Goal: Task Accomplishment & Management: Manage account settings

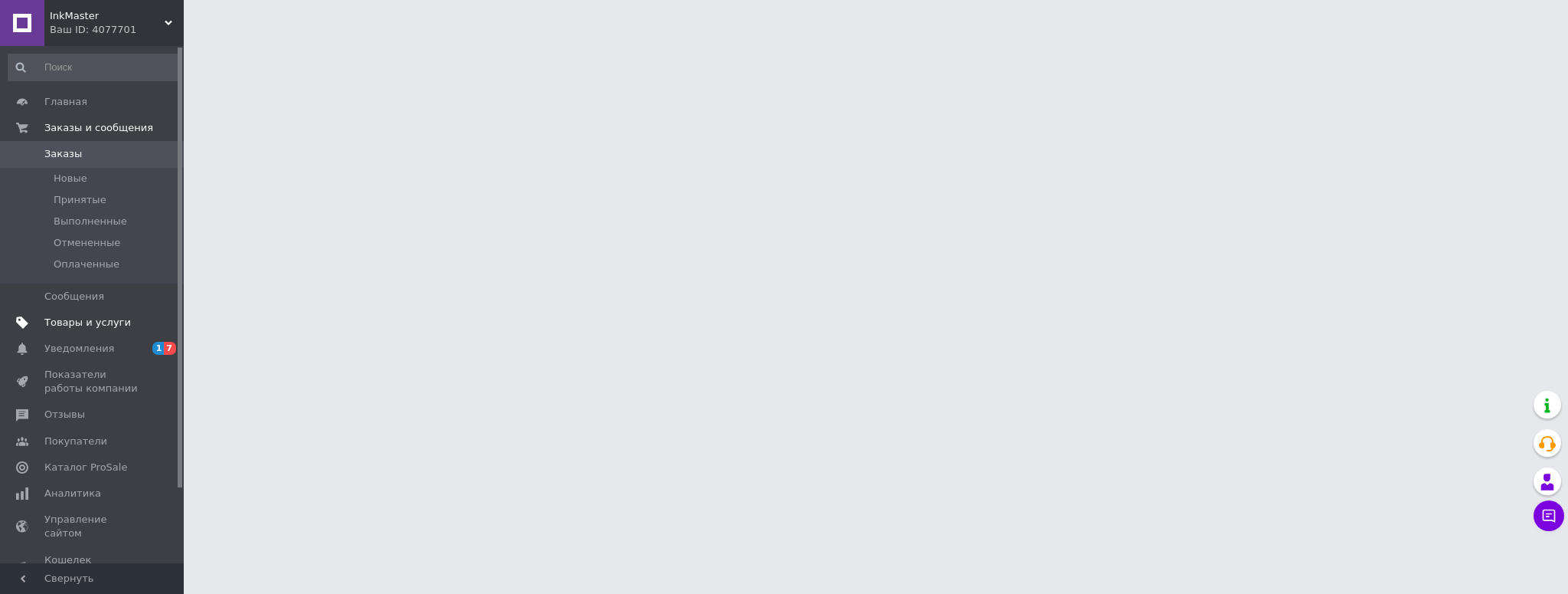
click at [85, 317] on span "Товары и услуги" at bounding box center [87, 323] width 86 height 14
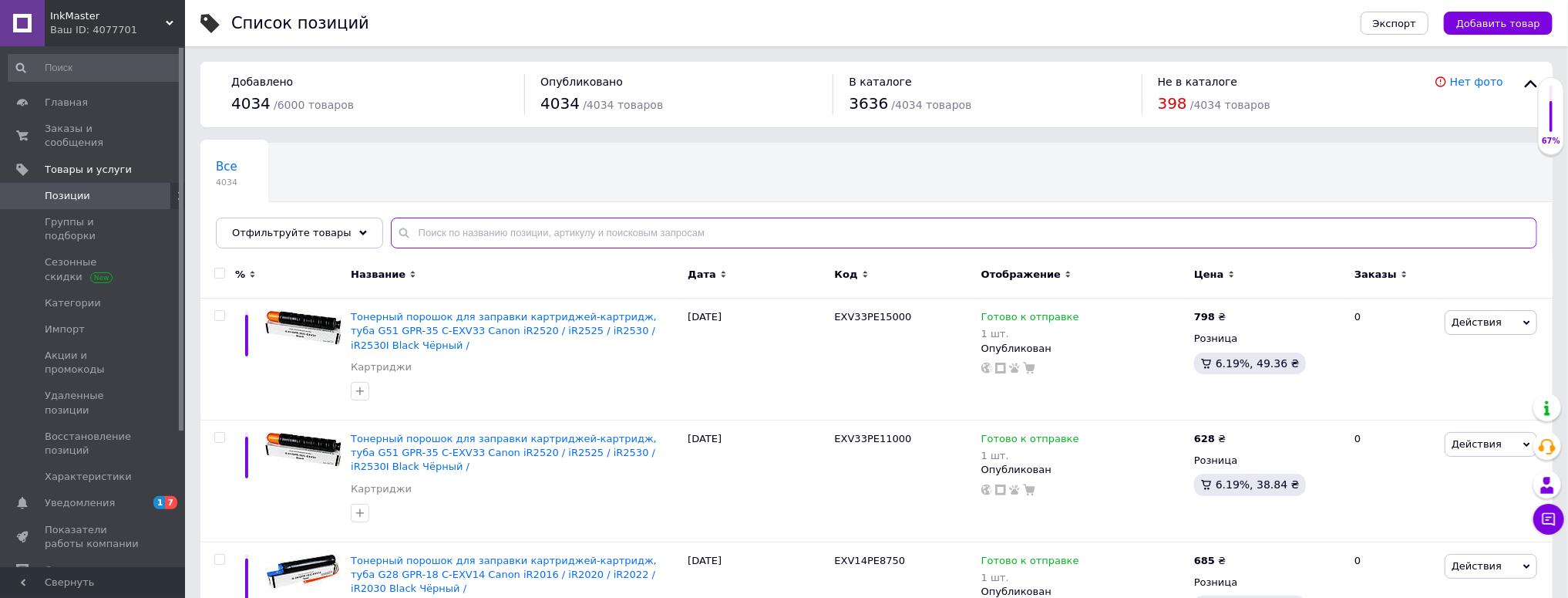
click at [454, 232] on input "text" at bounding box center [964, 232] width 1147 height 31
paste input "OPC.ML1210E"
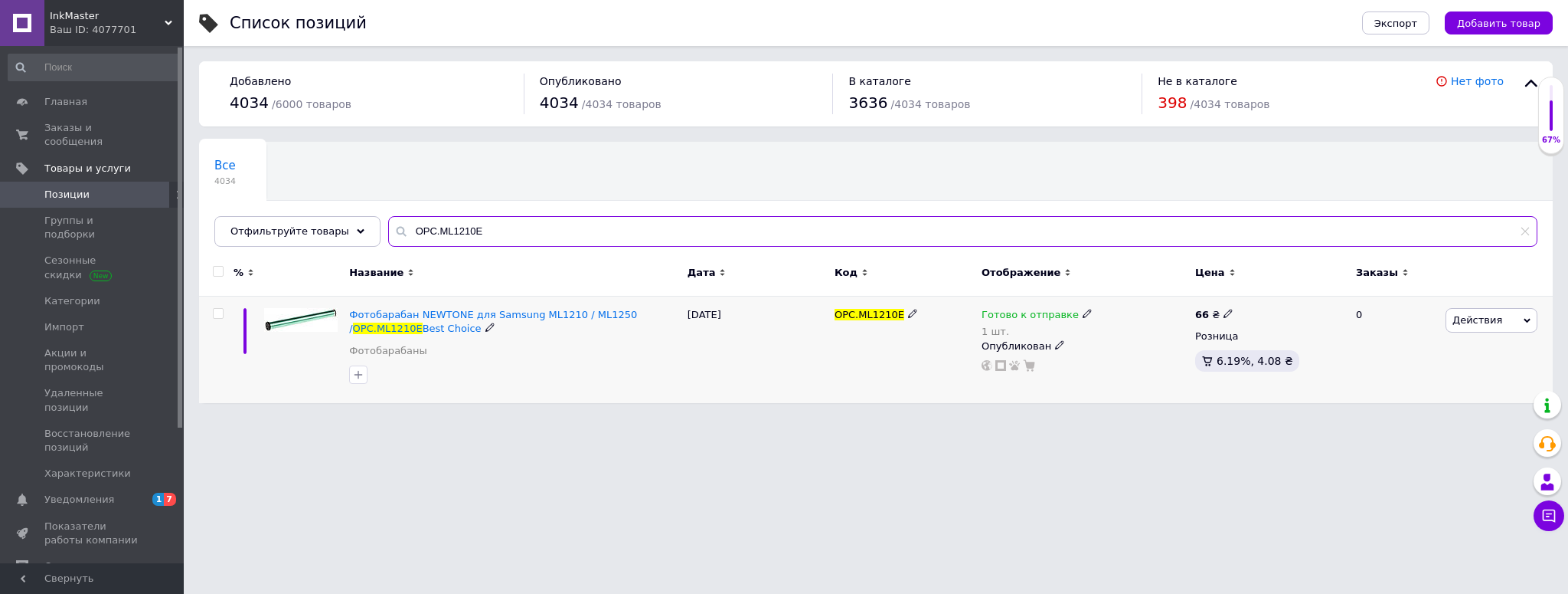
type input "OPC.ML1210E"
click at [1026, 331] on div "1 шт." at bounding box center [1037, 330] width 111 height 11
click at [1145, 350] on li "Нет в наличии" at bounding box center [1165, 357] width 145 height 21
drag, startPoint x: 1076, startPoint y: 390, endPoint x: 1054, endPoint y: 320, distance: 73.4
click at [1066, 396] on div "Готово к отправке 1 шт. Наличие Нет в наличии В наличии Под заказ Готово к отпр…" at bounding box center [1084, 349] width 214 height 107
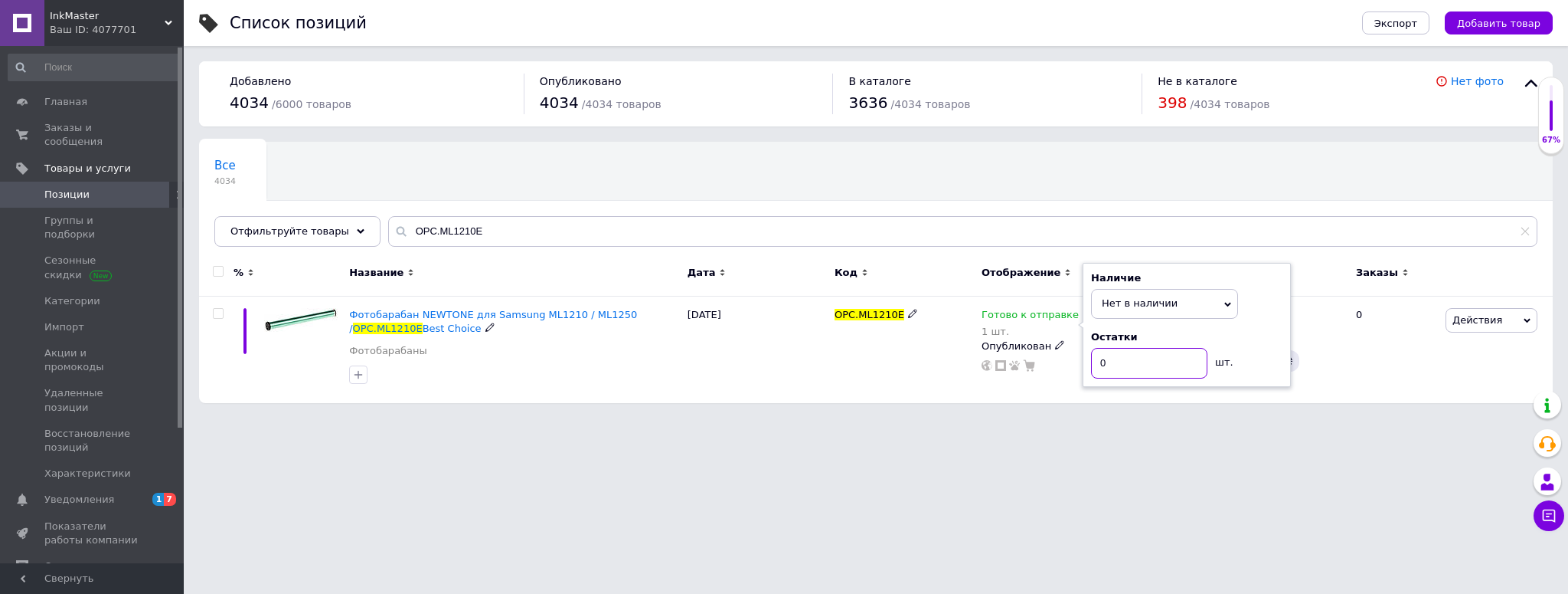
type input "0"
click at [850, 371] on div "OPC.ML1210E" at bounding box center [904, 349] width 147 height 107
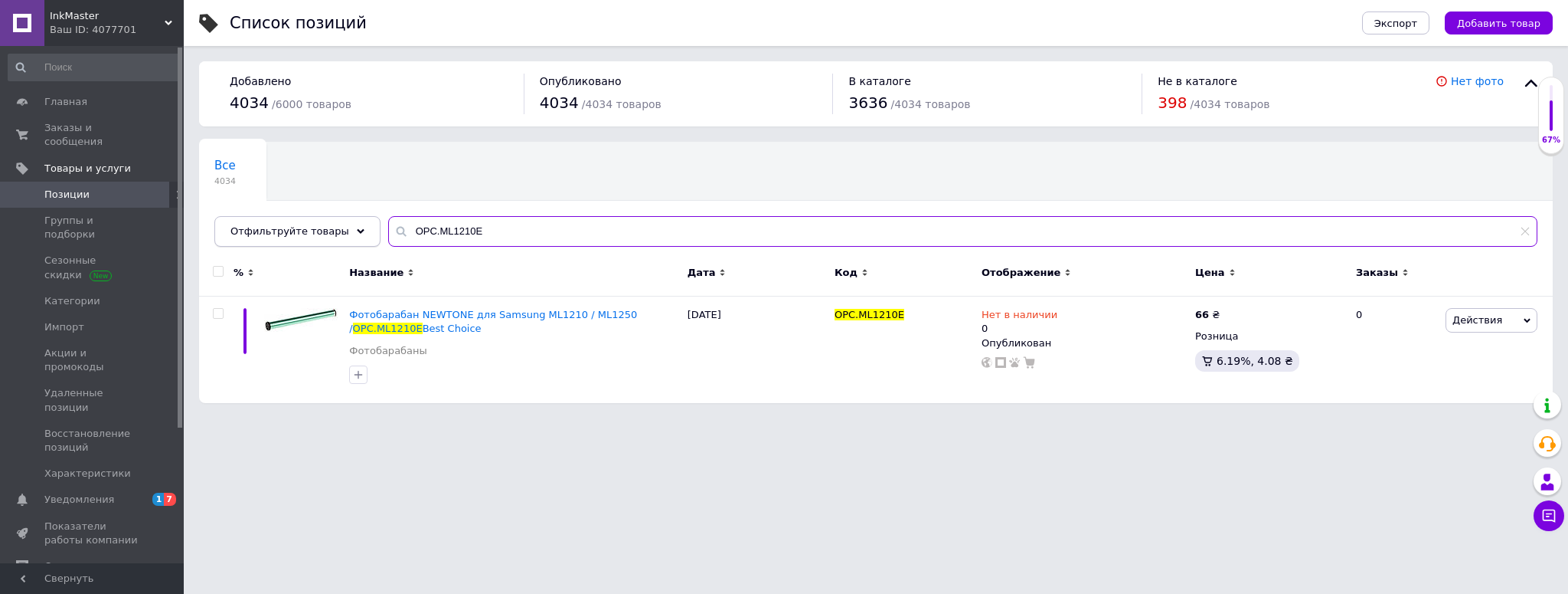
drag, startPoint x: 461, startPoint y: 234, endPoint x: 337, endPoint y: 233, distance: 124.0
click at [337, 233] on div "Отфильтруйте товары OPC.ML1210E" at bounding box center [876, 231] width 1323 height 31
paste input "RC2-1128"
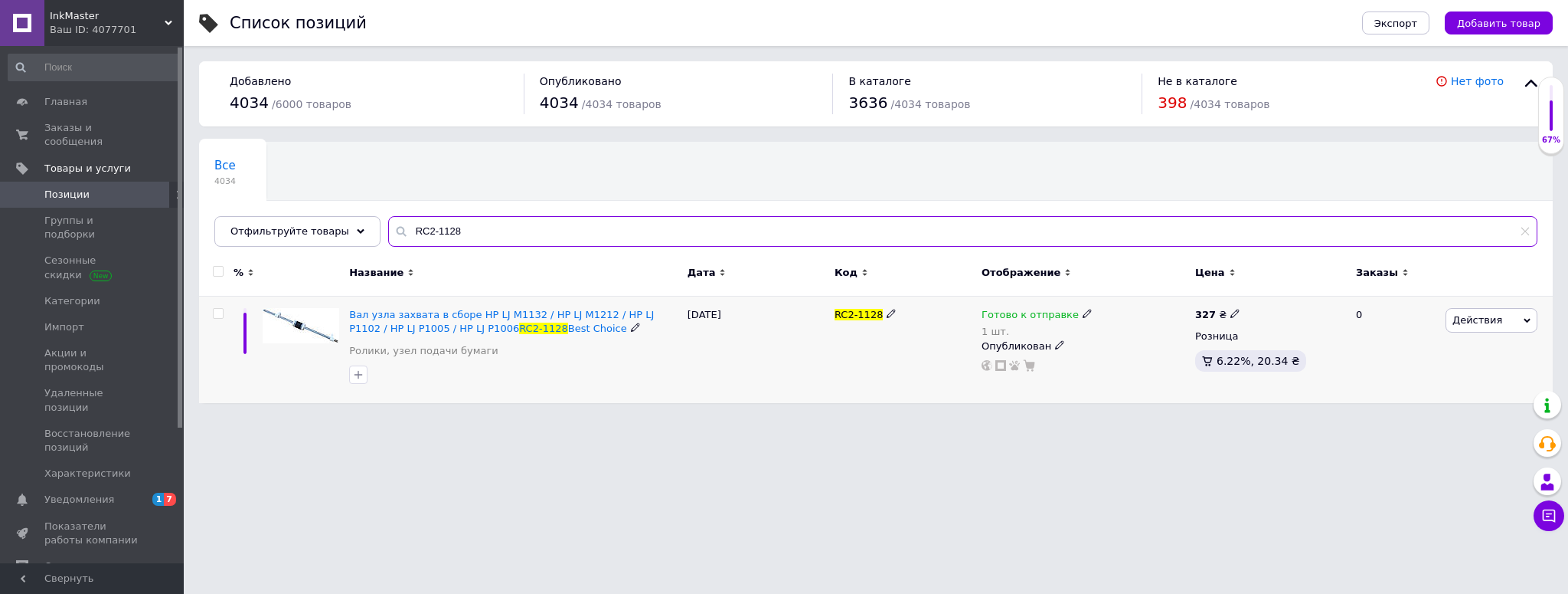
type input "RC2-1128"
click at [993, 330] on div "1 шт." at bounding box center [1037, 330] width 111 height 11
click at [1150, 353] on li "Нет в наличии" at bounding box center [1165, 357] width 145 height 21
drag, startPoint x: 1075, startPoint y: 363, endPoint x: 1063, endPoint y: 366, distance: 12.4
click at [1073, 363] on div "Готово к отправке 1 шт. Наличие Нет в наличии В наличии Под заказ Готово к отпр…" at bounding box center [1084, 339] width 206 height 63
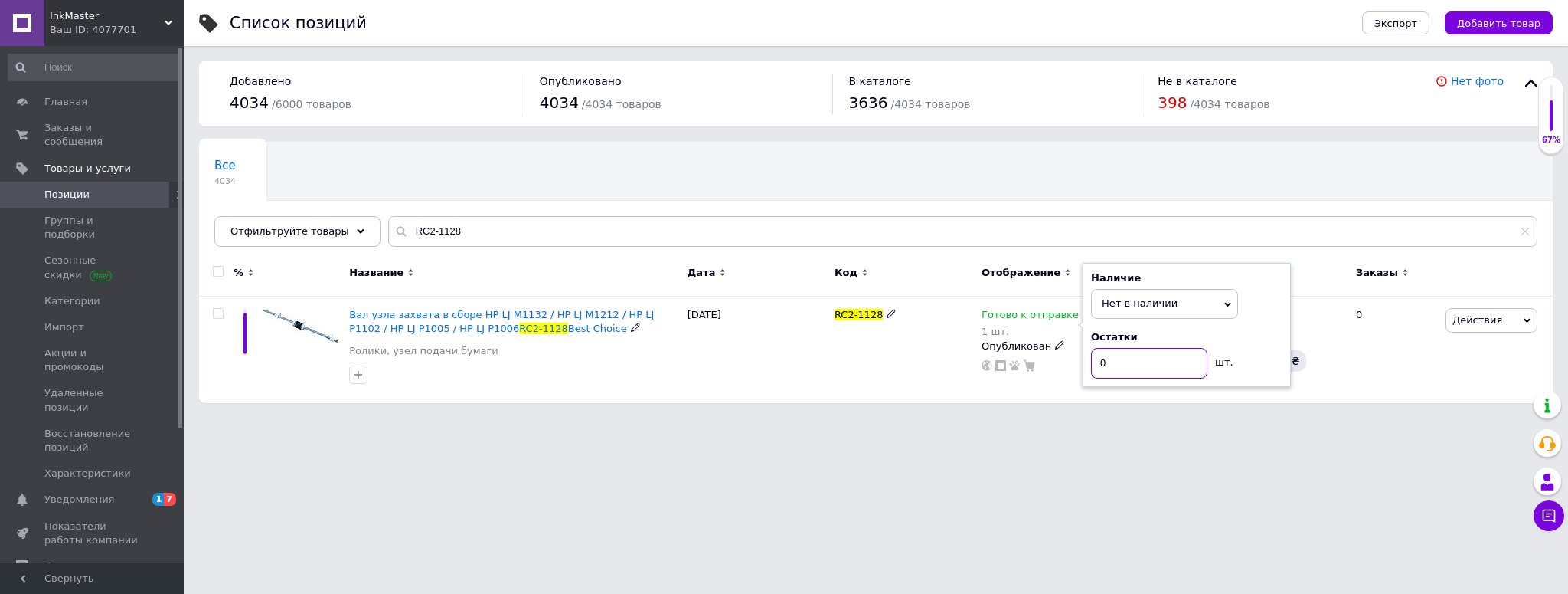
type input "0"
click at [875, 419] on html "InkMaster Ваш ID: 4077701 Сайт InkMaster Кабинет покупателя Проверить состояние…" at bounding box center [784, 209] width 1568 height 419
